Goal: Information Seeking & Learning: Learn about a topic

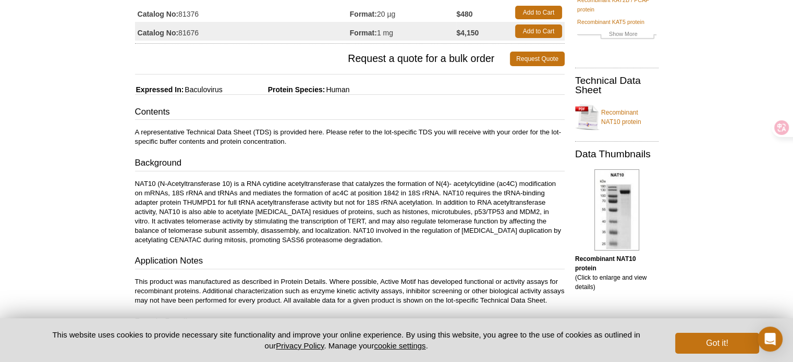
scroll to position [208, 0]
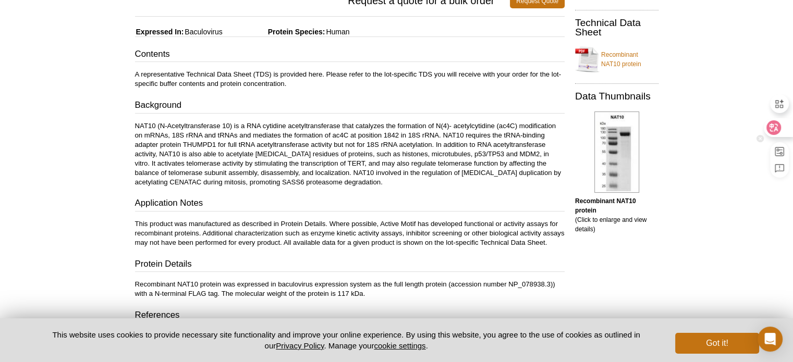
click at [778, 129] on icon at bounding box center [773, 127] width 10 height 10
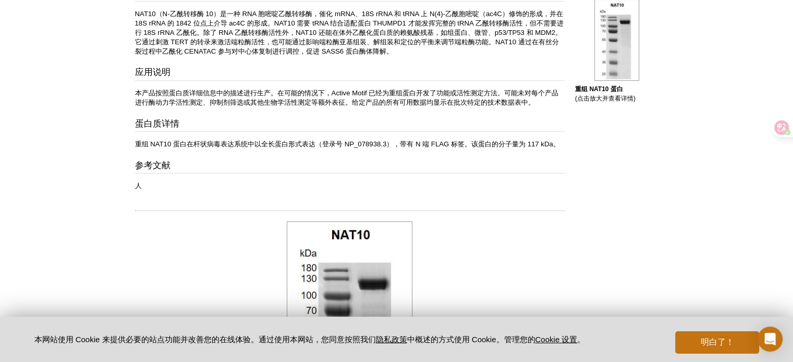
scroll to position [298, 0]
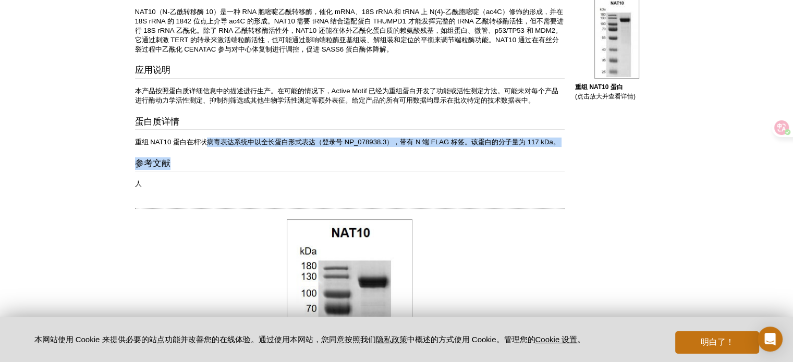
drag, startPoint x: 205, startPoint y: 143, endPoint x: 373, endPoint y: 151, distance: 168.0
click at [351, 148] on div "目录 此处提供一份代表性技术数据表（TDS）。请参考您订单中随货附赠的批次特定 TDS，以获取批次特定的缓冲液成分和蛋白质浓度信息。 背景 NAT10（N-乙…" at bounding box center [349, 66] width 429 height 246
click at [525, 158] on h3 "参考文献" at bounding box center [349, 164] width 429 height 15
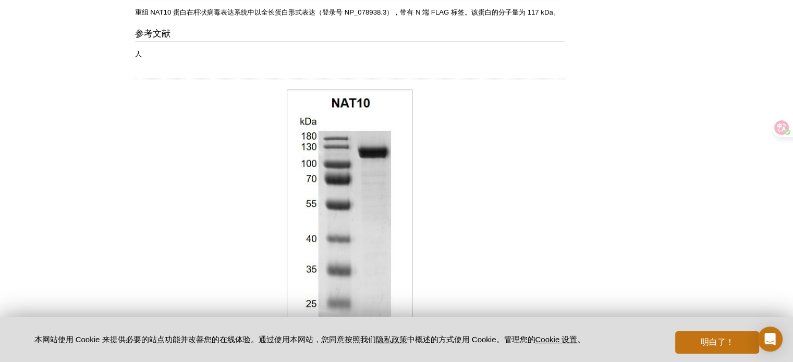
scroll to position [322, 0]
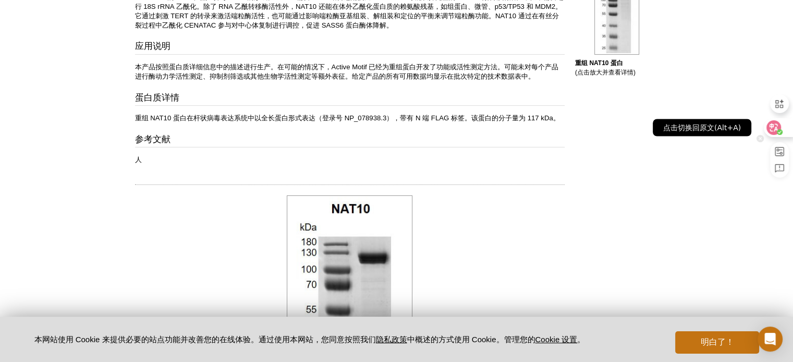
click at [773, 127] on icon at bounding box center [773, 127] width 15 height 15
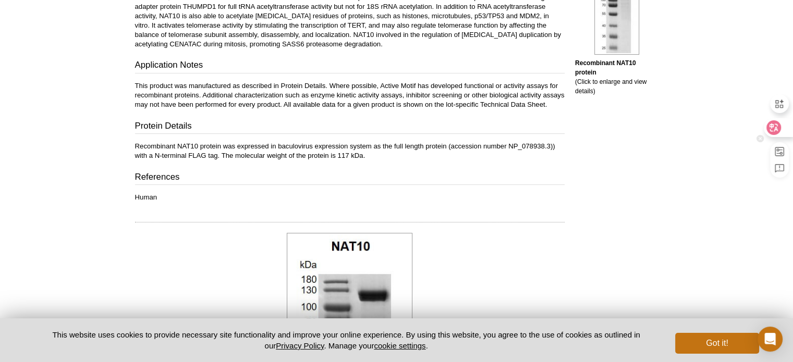
drag, startPoint x: 769, startPoint y: 119, endPoint x: 775, endPoint y: 121, distance: 6.8
click at [771, 120] on div at bounding box center [774, 127] width 36 height 19
click at [771, 127] on icon at bounding box center [773, 128] width 9 height 8
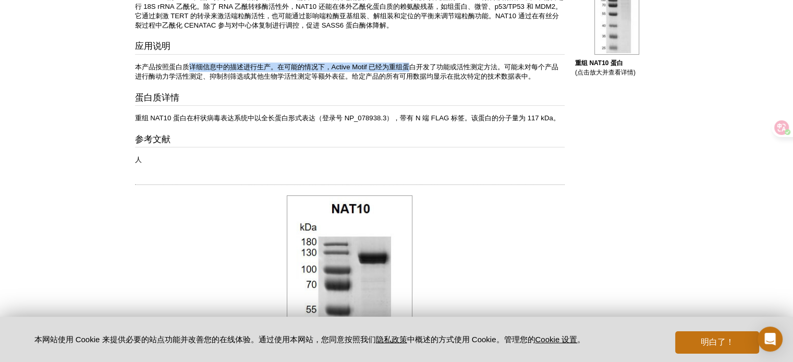
drag, startPoint x: 188, startPoint y: 68, endPoint x: 411, endPoint y: 65, distance: 223.1
click at [411, 65] on font "本产品按照蛋白质详细信息中的描述进行生产。在可能的情况下，Active Motif 已经为重组蛋白开发了功能或活性测定方法。可能未对每个产品进行酶动力学活性测…" at bounding box center [347, 71] width 424 height 17
click at [356, 70] on p "本产品按照蛋白质详细信息中的描述进行生产。在可能的情况下，Active Motif 已经为重组蛋白开发了功能或活性测定方法。可能未对每个产品进行酶动力学活性测…" at bounding box center [349, 72] width 429 height 19
drag, startPoint x: 334, startPoint y: 66, endPoint x: 424, endPoint y: 67, distance: 90.2
click at [424, 67] on font "本产品按照蛋白质详细信息中的描述进行生产。在可能的情况下，Active Motif 已经为重组蛋白开发了功能或活性测定方法。可能未对每个产品进行酶动力学活性测…" at bounding box center [347, 71] width 424 height 17
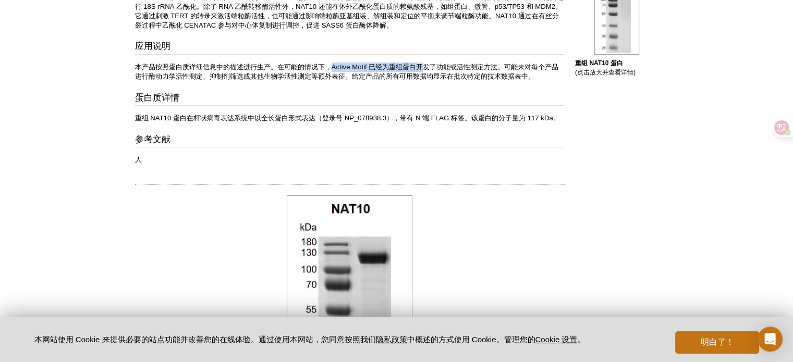
click at [345, 67] on font "本产品按照蛋白质详细信息中的描述进行生产。在可能的情况下，Active Motif 已经为重组蛋白开发了功能或活性测定方法。可能未对每个产品进行酶动力学活性测…" at bounding box center [347, 71] width 424 height 17
click at [261, 77] on font "本产品按照蛋白质详细信息中的描述进行生产。在可能的情况下，Active Motif 已经为重组蛋白开发了功能或活性测定方法。可能未对每个产品进行酶动力学活性测…" at bounding box center [347, 71] width 424 height 17
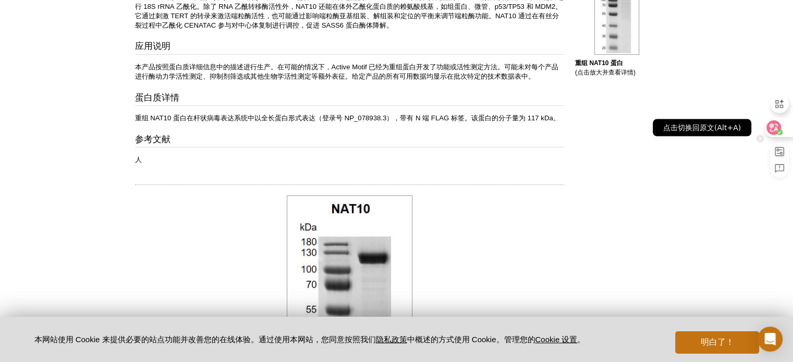
click at [774, 125] on icon at bounding box center [773, 127] width 10 height 10
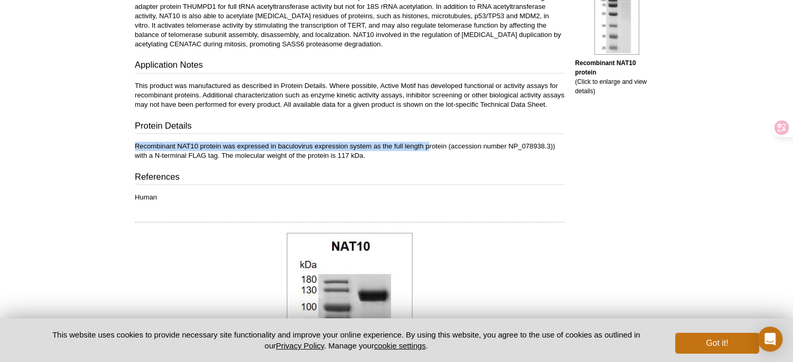
drag, startPoint x: 145, startPoint y: 154, endPoint x: 454, endPoint y: 165, distance: 309.8
click at [429, 158] on div "Feedback Print Recombinant NAT10 protein Aliases: N-Acetyltransferase 10 Catalo…" at bounding box center [347, 179] width 435 height 857
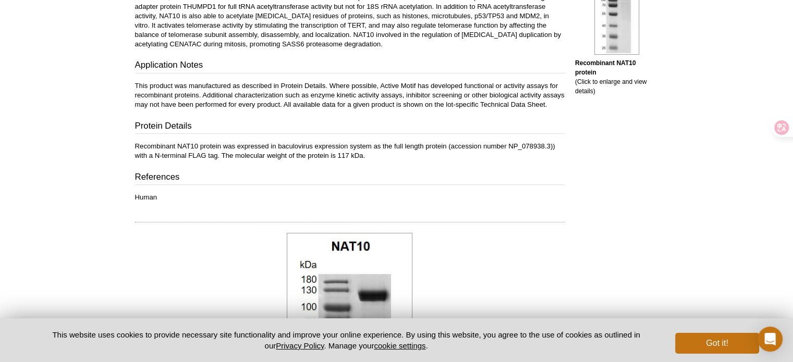
click at [548, 173] on div "Contents A representative Technical Data Sheet (TDS) is provided here. Please r…" at bounding box center [349, 56] width 429 height 293
click at [67, 198] on div "Active Motif Logo Enabling Epigenetics Research 0 Search Skip to content Active…" at bounding box center [396, 196] width 793 height 1054
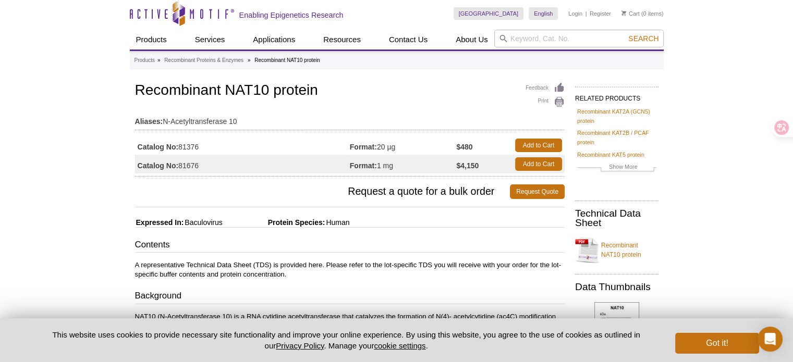
scroll to position [0, 0]
